Goal: Find specific page/section: Find specific page/section

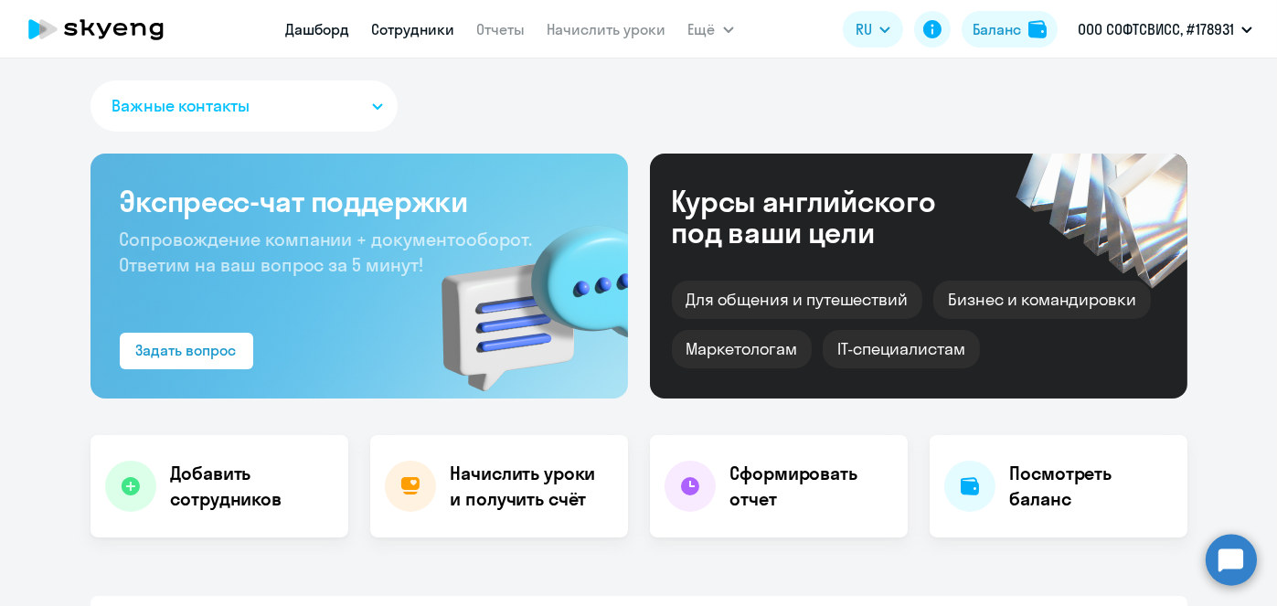
click at [447, 37] on link "Сотрудники" at bounding box center [413, 29] width 83 height 18
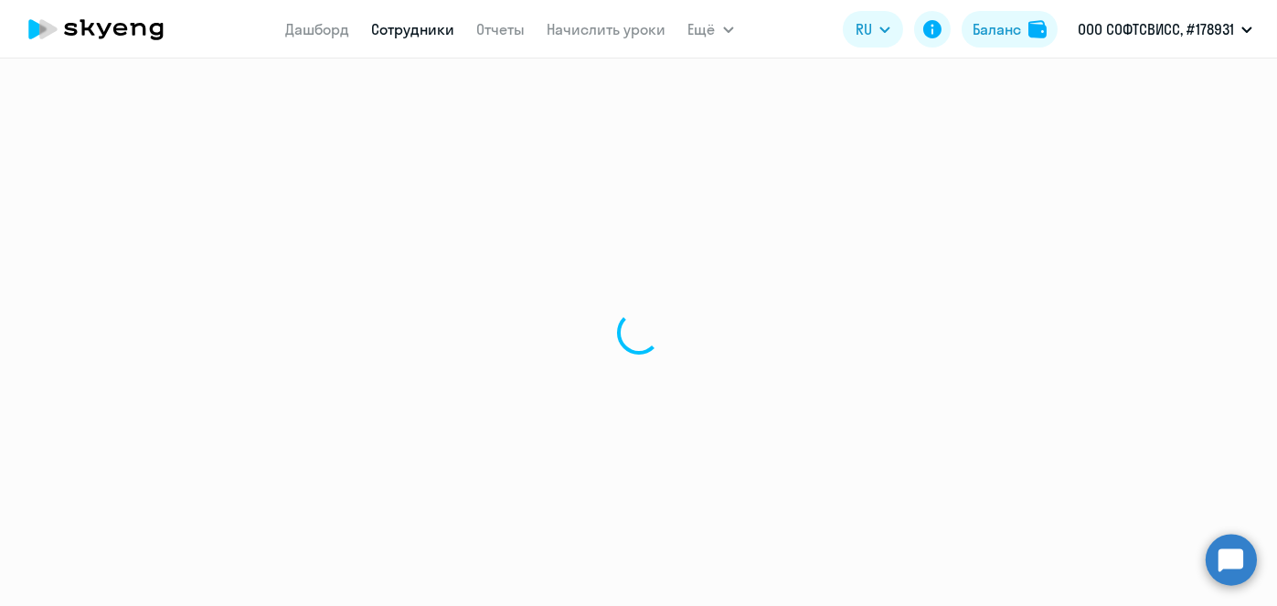
select select "30"
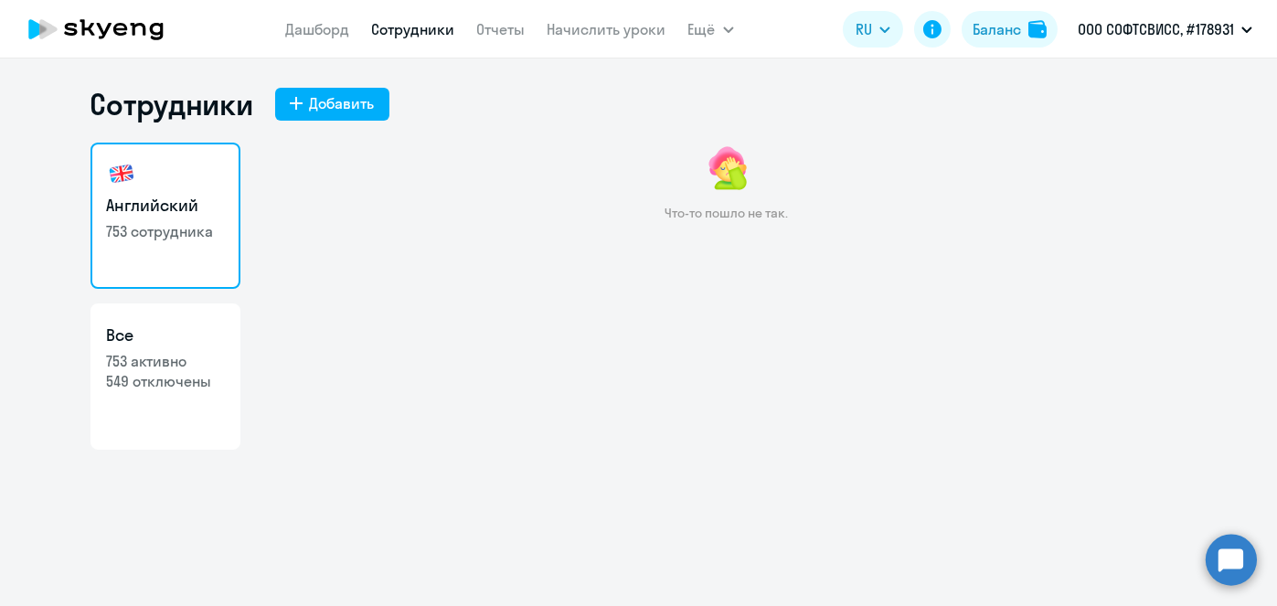
click at [431, 30] on link "Сотрудники" at bounding box center [413, 29] width 83 height 18
